Goal: Task Accomplishment & Management: Manage account settings

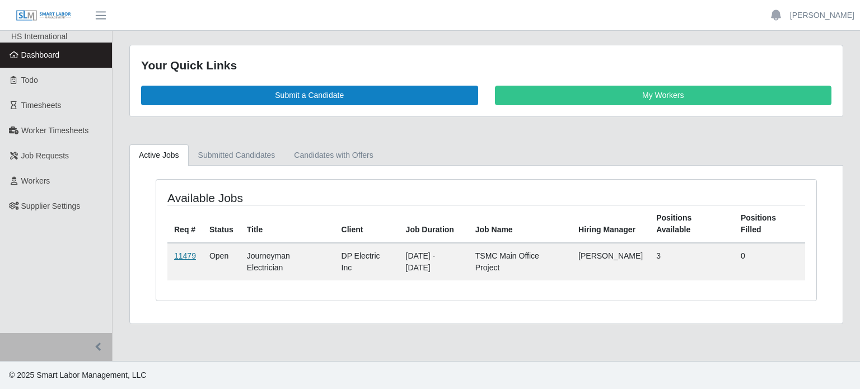
click at [180, 253] on link "11479" at bounding box center [185, 255] width 22 height 9
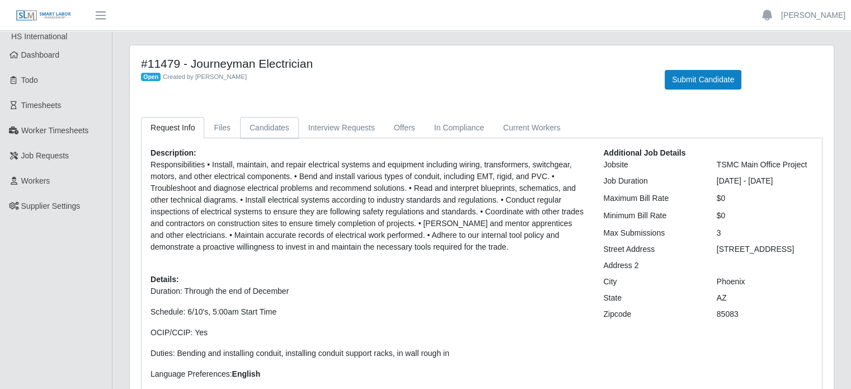
click at [265, 126] on link "Candidates" at bounding box center [269, 128] width 59 height 22
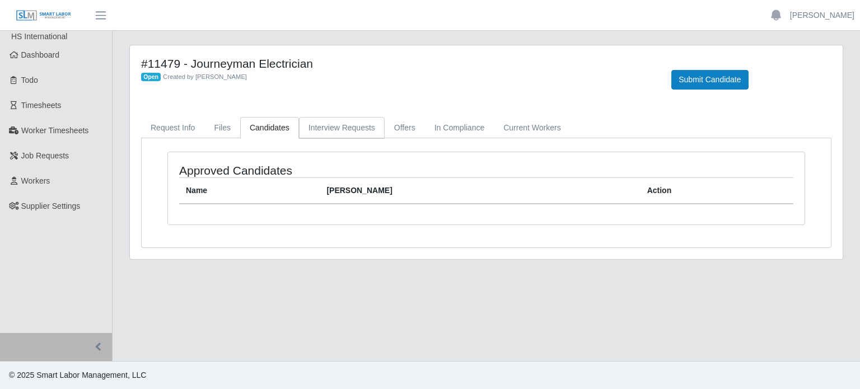
click at [325, 125] on link "Interview Requests" at bounding box center [342, 128] width 86 height 22
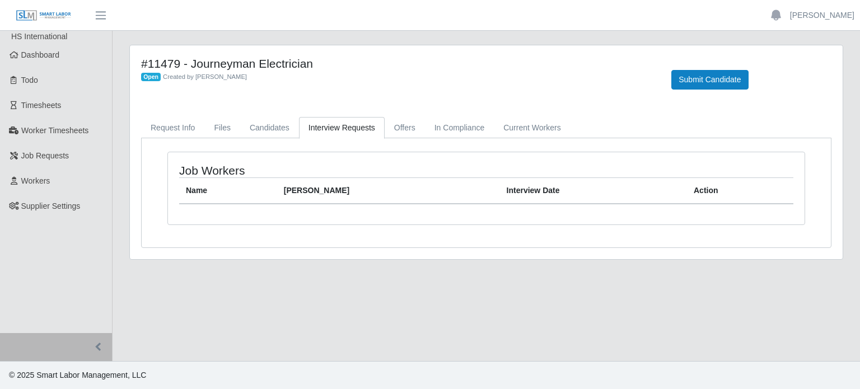
click at [373, 126] on link "Interview Requests" at bounding box center [342, 128] width 86 height 22
click at [385, 127] on link "Offers" at bounding box center [405, 128] width 40 height 22
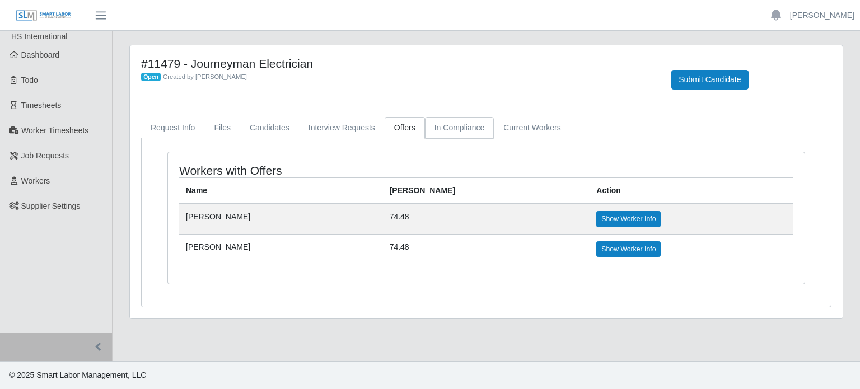
click at [446, 130] on link "In Compliance" at bounding box center [459, 128] width 69 height 22
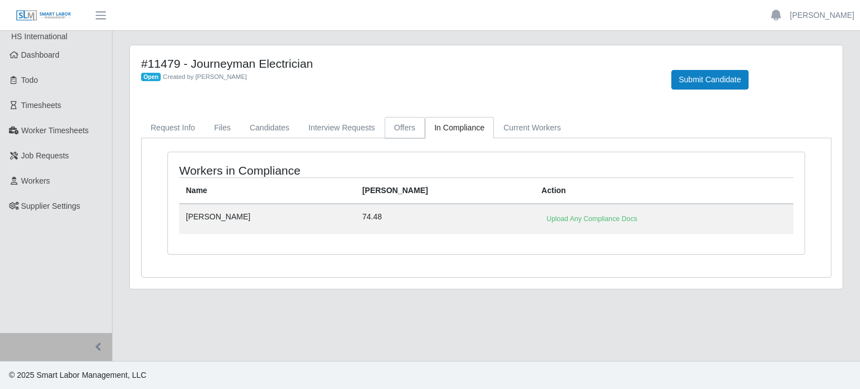
click at [408, 129] on link "Offers" at bounding box center [405, 128] width 40 height 22
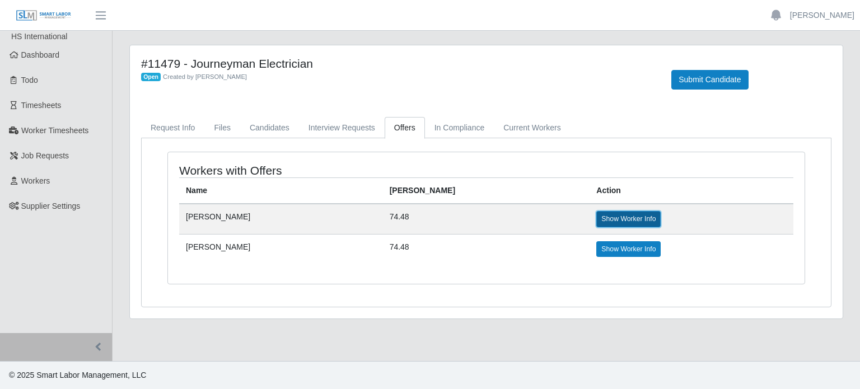
click at [598, 219] on link "Show Worker Info" at bounding box center [628, 219] width 64 height 16
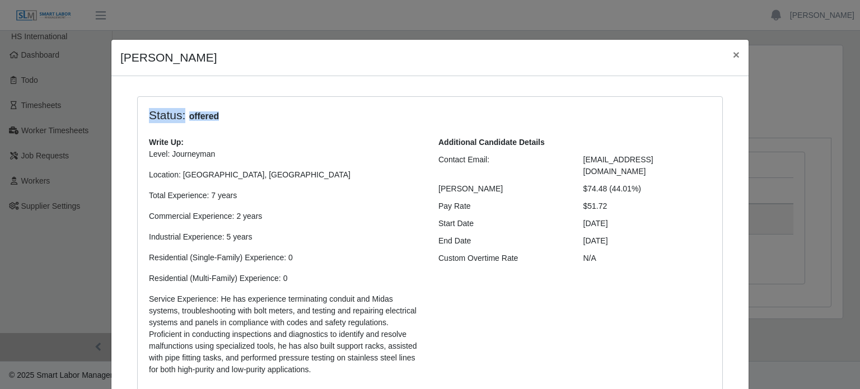
drag, startPoint x: 846, startPoint y: 75, endPoint x: 859, endPoint y: 80, distance: 13.8
click at [859, 80] on div "Julio Lopez Ayala × Status: offered Write Up: Level: Journeyman Location: Phoen…" at bounding box center [430, 194] width 860 height 389
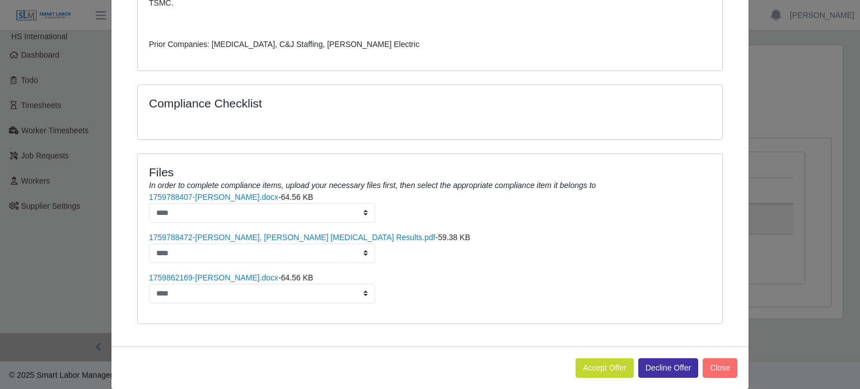
scroll to position [537, 0]
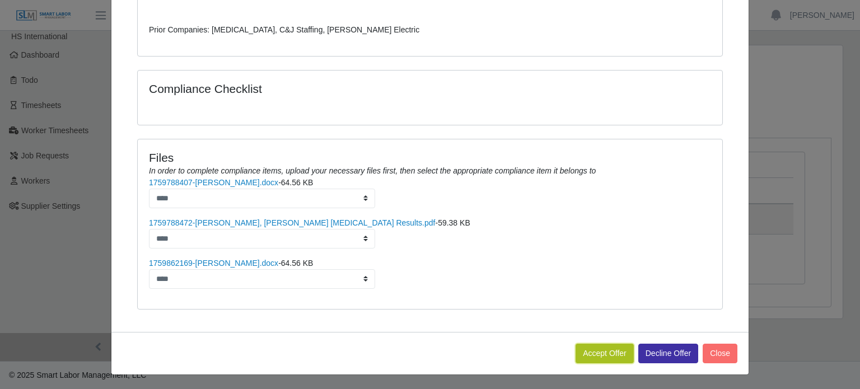
click at [590, 354] on button "Accept Offer" at bounding box center [604, 354] width 58 height 20
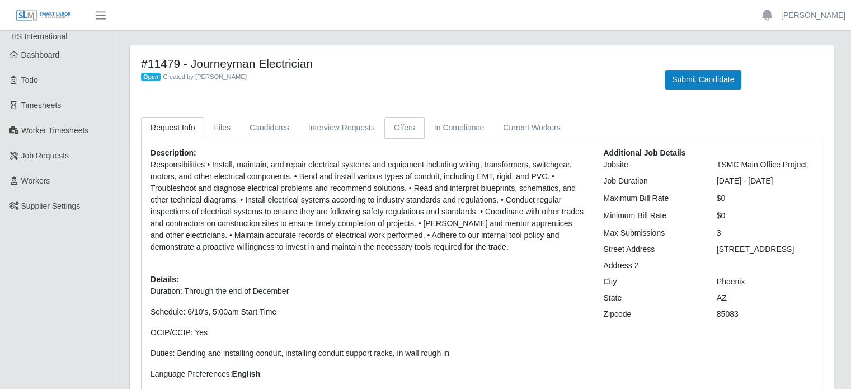
click at [399, 127] on link "Offers" at bounding box center [405, 128] width 40 height 22
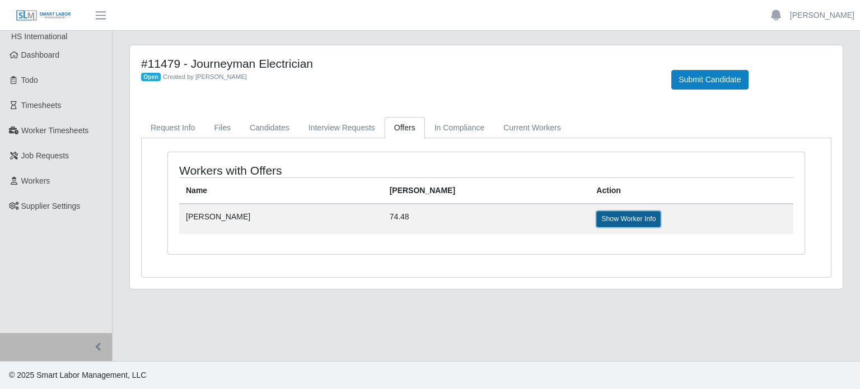
click at [596, 218] on link "Show Worker Info" at bounding box center [628, 219] width 64 height 16
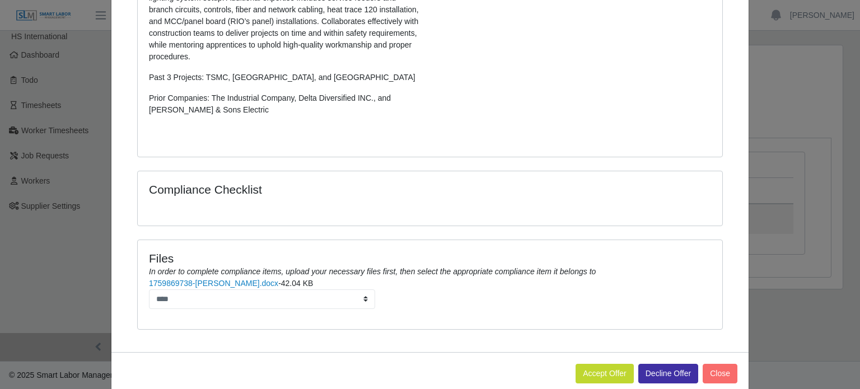
scroll to position [522, 0]
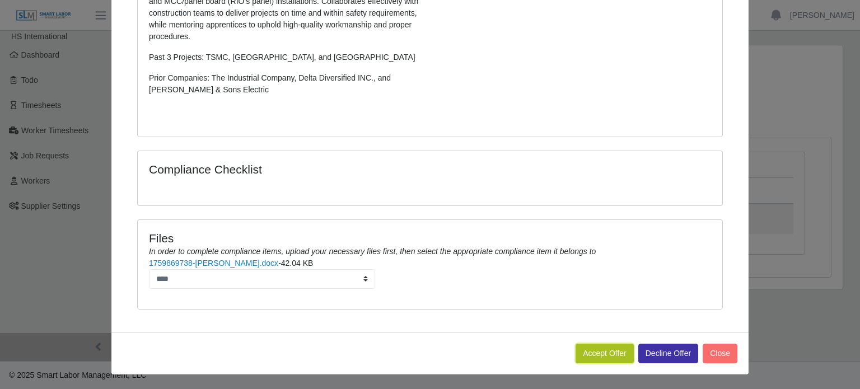
click at [607, 346] on button "Accept Offer" at bounding box center [604, 354] width 58 height 20
